Goal: Ask a question

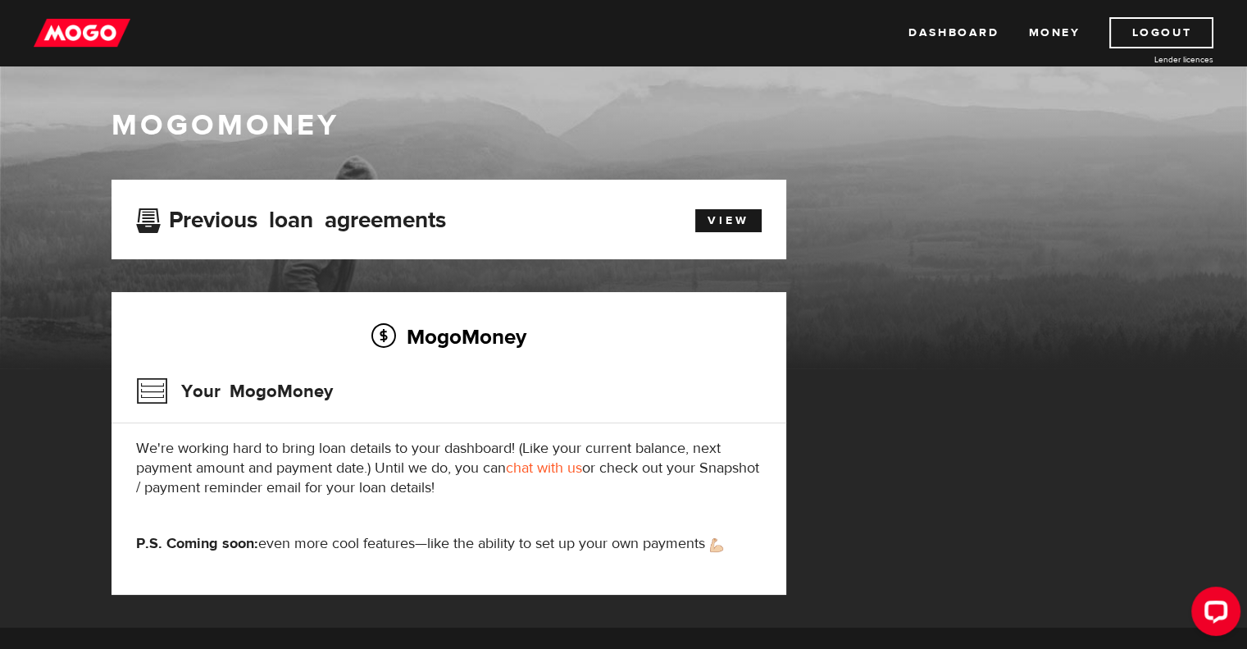
click at [180, 387] on h3 "Your MogoMoney" at bounding box center [234, 391] width 197 height 43
click at [1047, 29] on link "Money" at bounding box center [1054, 32] width 52 height 31
click at [535, 468] on link "chat with us" at bounding box center [544, 467] width 76 height 19
